Goal: Communication & Community: Answer question/provide support

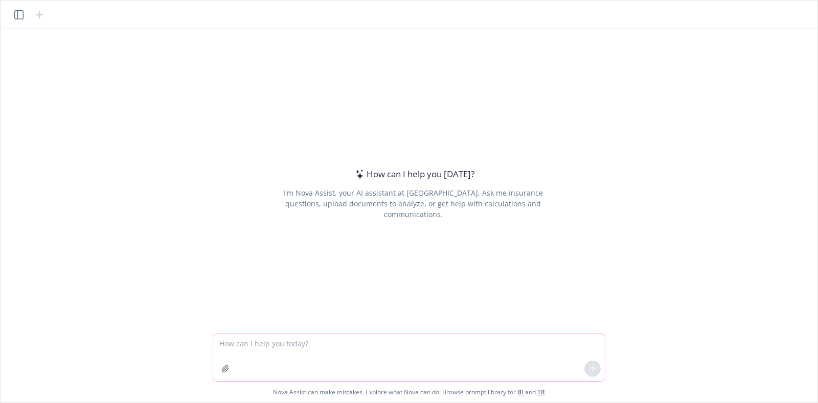
click at [260, 365] on textarea at bounding box center [409, 357] width 392 height 47
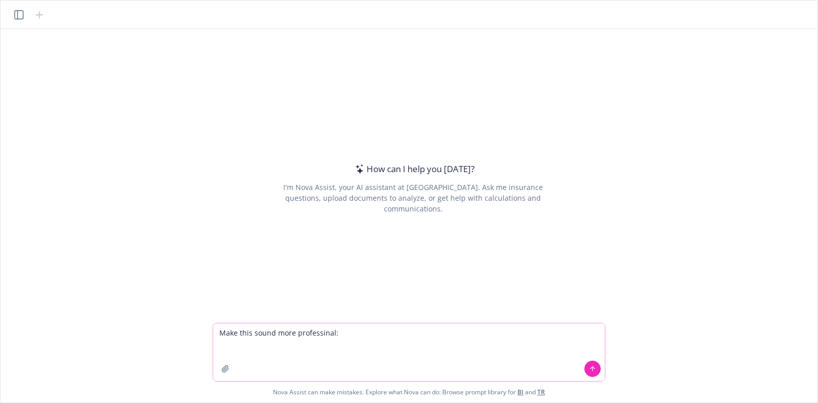
paste textarea "The payment is currently with the Light & Wonder accounting team. Unfortunately…"
type textarea "Make this sound more professinal: The payment is currently with the Light & Won…"
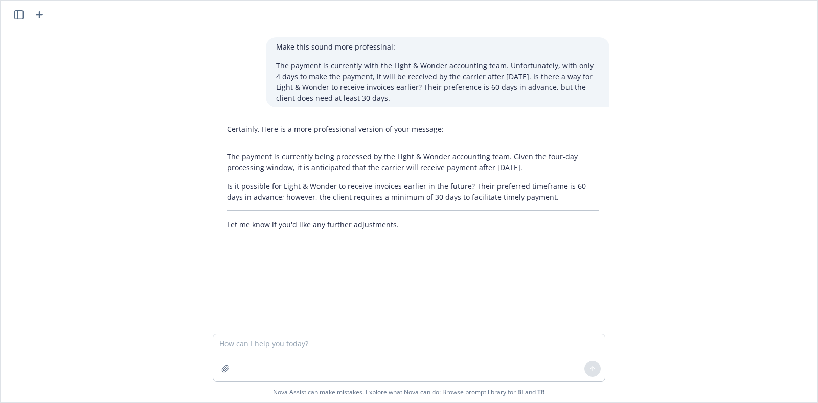
click at [332, 167] on p "The payment is currently being processed by the Light & Wonder accounting team.…" at bounding box center [413, 161] width 372 height 21
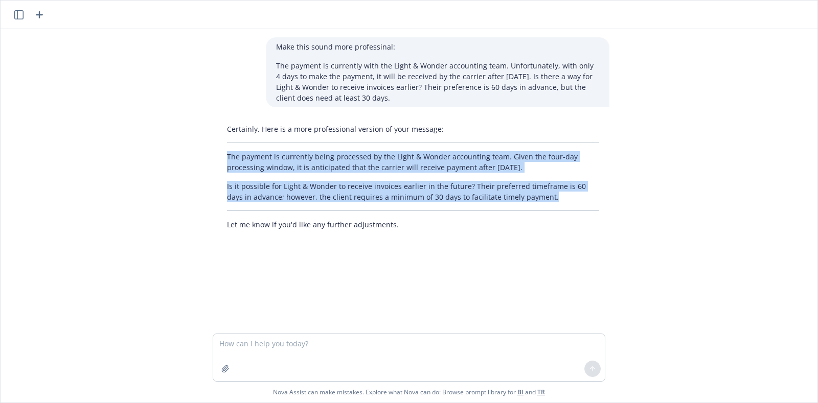
drag, startPoint x: 529, startPoint y: 195, endPoint x: 219, endPoint y: 160, distance: 311.8
click at [219, 160] on div "Certainly. Here is a more professional version of your message: The payment is …" at bounding box center [413, 177] width 393 height 115
copy div "The payment is currently being processed by the Light & Wonder accounting team.…"
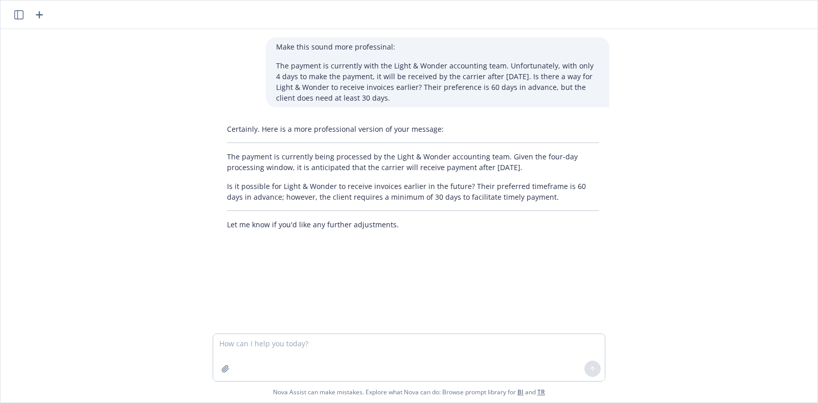
drag, startPoint x: 704, startPoint y: 103, endPoint x: 647, endPoint y: 16, distance: 103.5
click at [697, 91] on div "Make this sound more professinal: The payment is currently with the Light & Won…" at bounding box center [409, 181] width 809 height 305
